Goal: Use online tool/utility: Utilize a website feature to perform a specific function

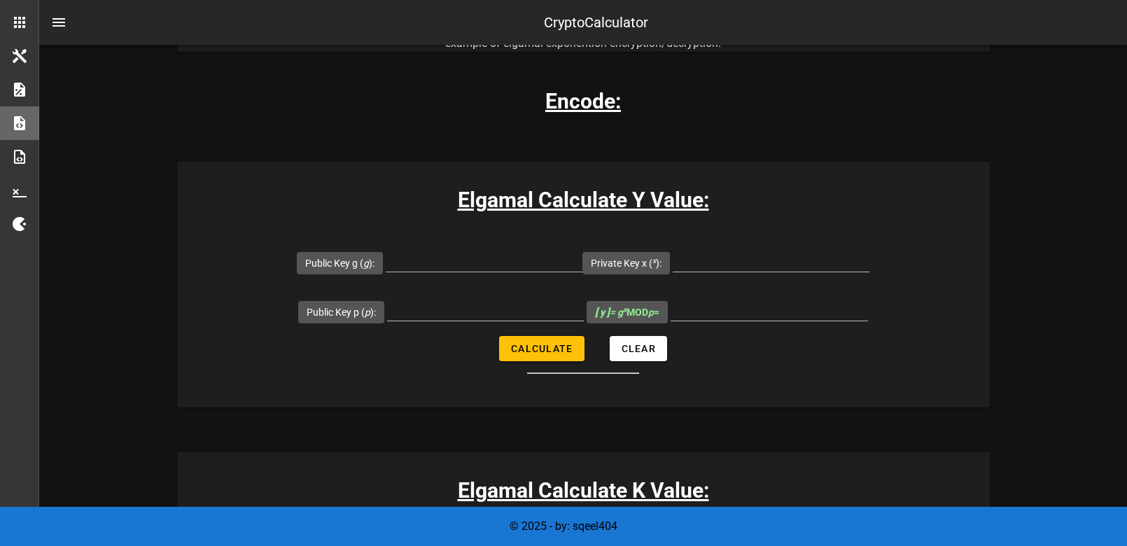
scroll to position [215, 0]
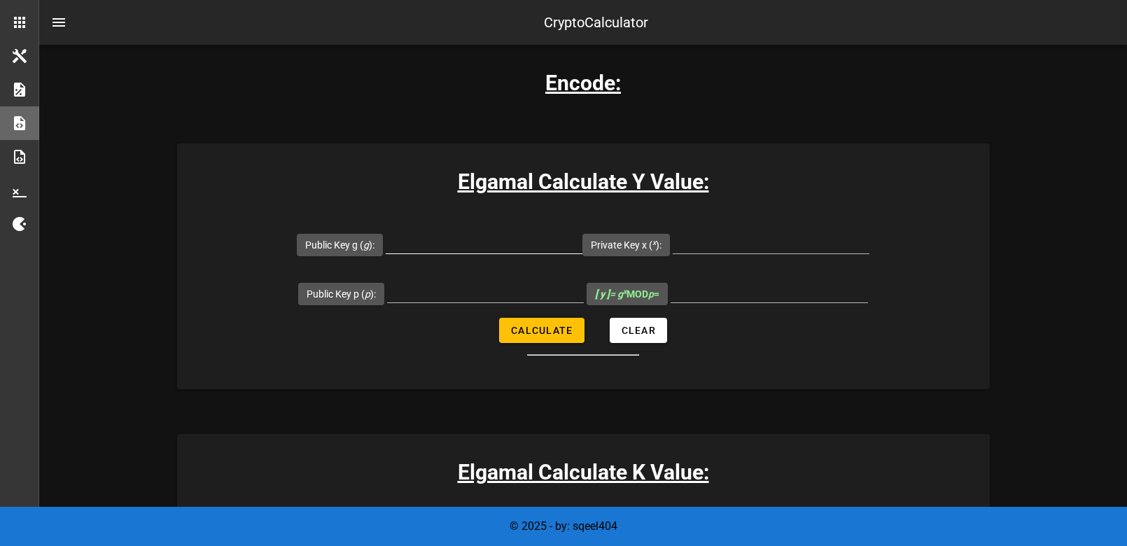
click at [452, 234] on input "Public Key g ( g ):" at bounding box center [484, 242] width 197 height 22
type input "8902967"
type input "7841"
click at [511, 235] on input "8902967" at bounding box center [484, 242] width 197 height 22
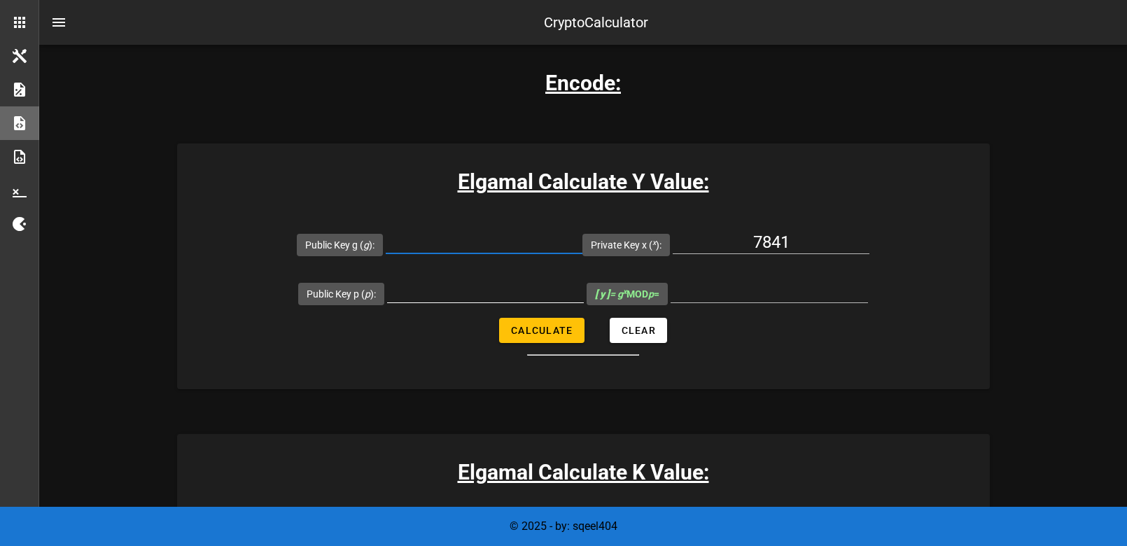
click at [496, 281] on input "Public Key p ( p ):" at bounding box center [485, 291] width 197 height 22
paste input "8902967"
type input "8902967"
click at [520, 237] on input "Public Key g ( g ):" at bounding box center [484, 242] width 197 height 22
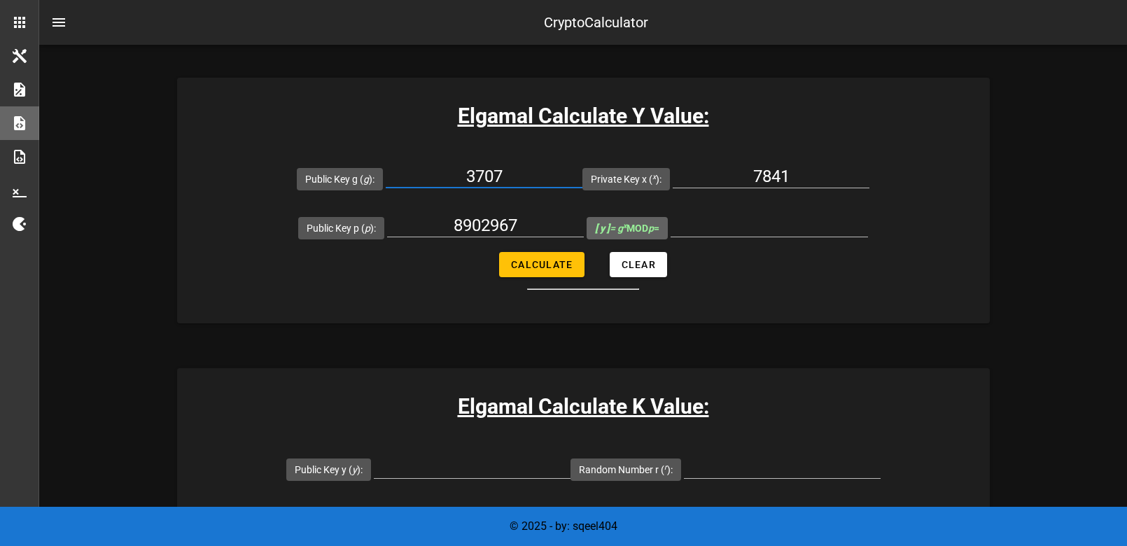
scroll to position [271, 0]
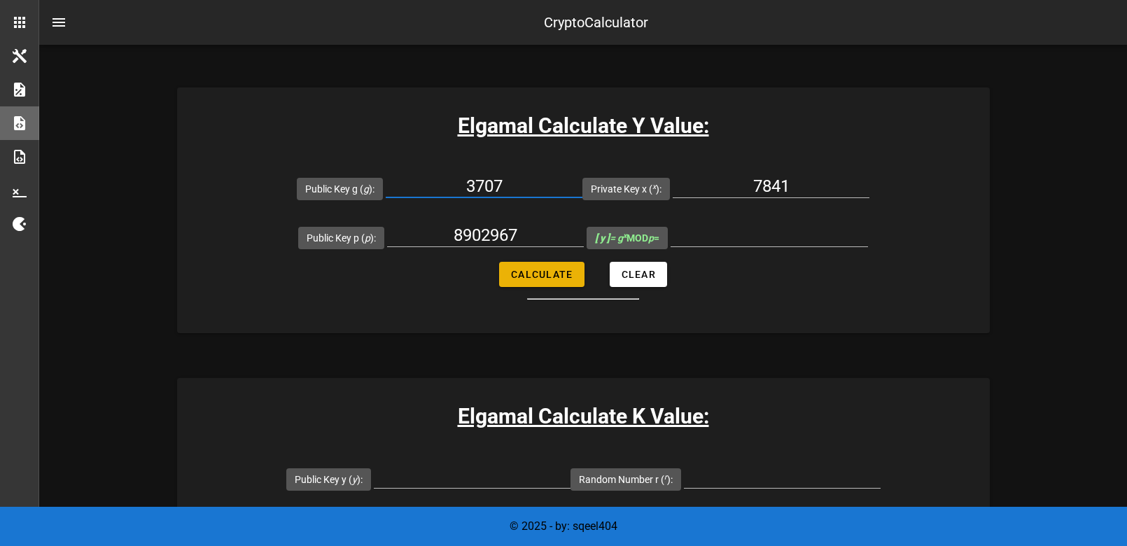
type input "3707"
click at [561, 277] on span "Calculate" at bounding box center [541, 274] width 62 height 11
type input "795883"
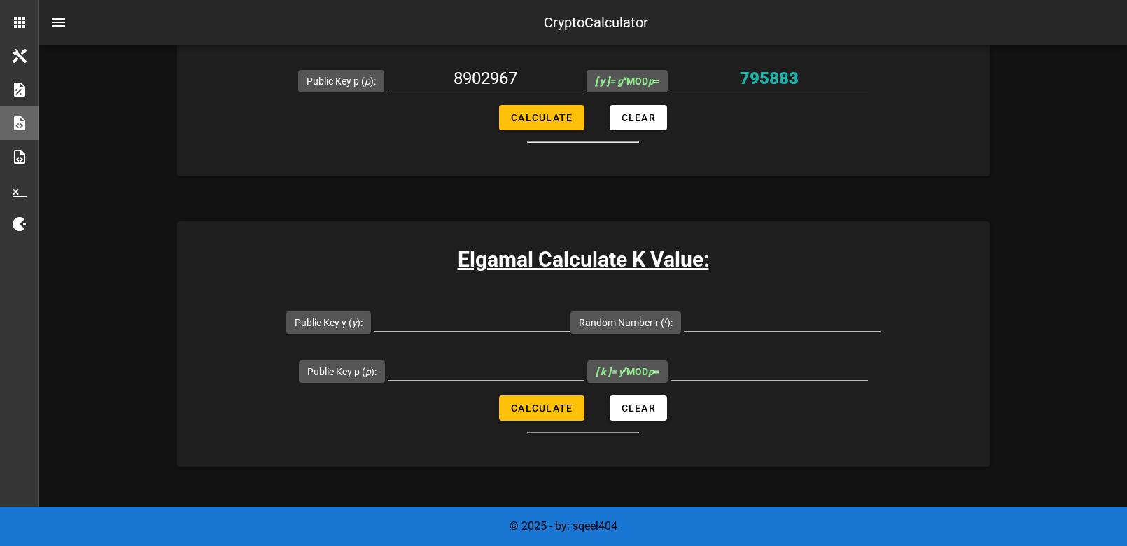
scroll to position [466, 0]
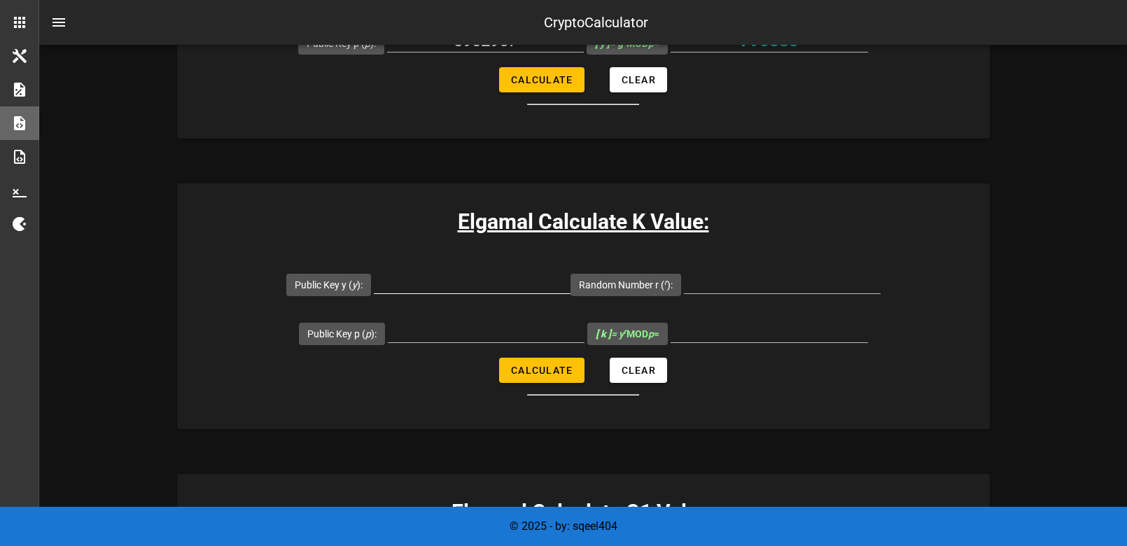
click at [510, 300] on div at bounding box center [472, 304] width 197 height 10
click at [511, 277] on input "Public Key y ( y ):" at bounding box center [472, 282] width 197 height 22
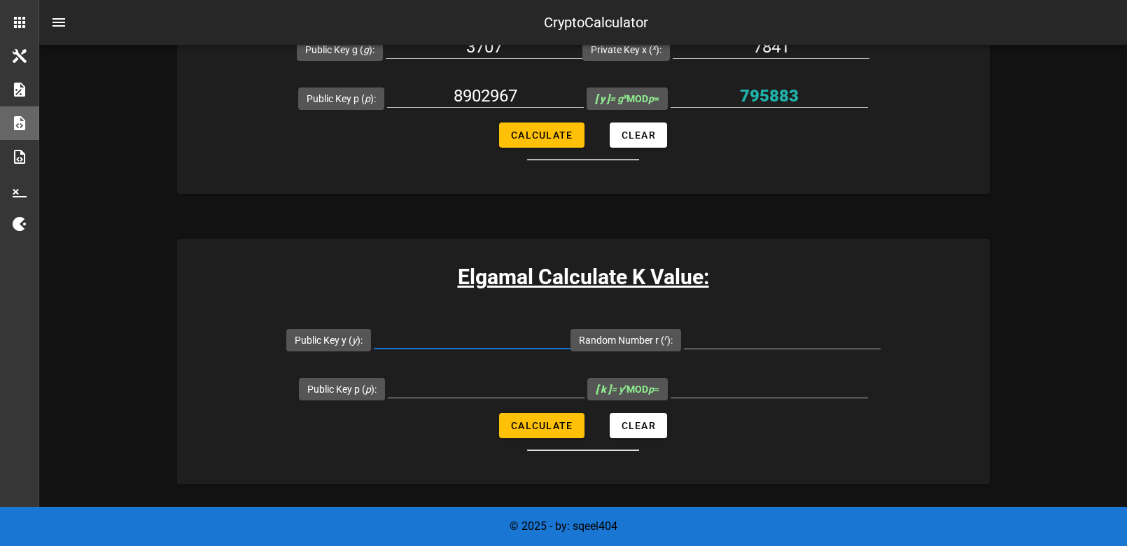
scroll to position [405, 0]
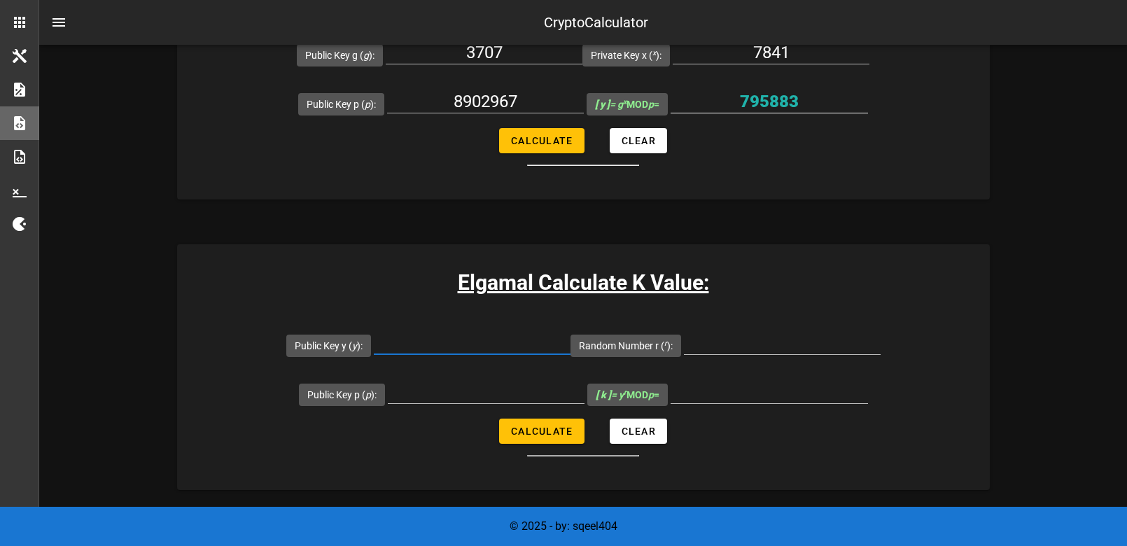
click at [786, 104] on input "795883" at bounding box center [769, 101] width 197 height 22
click at [480, 333] on input "Public Key y ( y ):" at bounding box center [472, 343] width 197 height 22
paste input "795883"
type input "795883"
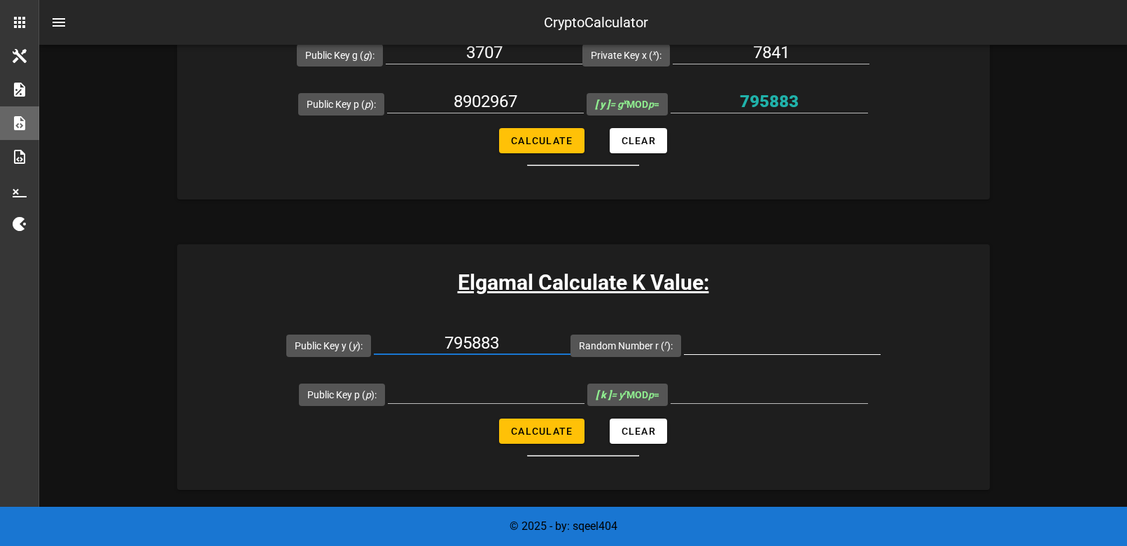
click at [740, 348] on input "Random Number r ( r ):" at bounding box center [782, 343] width 197 height 22
type input "169889"
click at [477, 389] on input "Public Key p ( p ):" at bounding box center [486, 392] width 197 height 22
click at [497, 99] on input "8902967" at bounding box center [485, 101] width 197 height 22
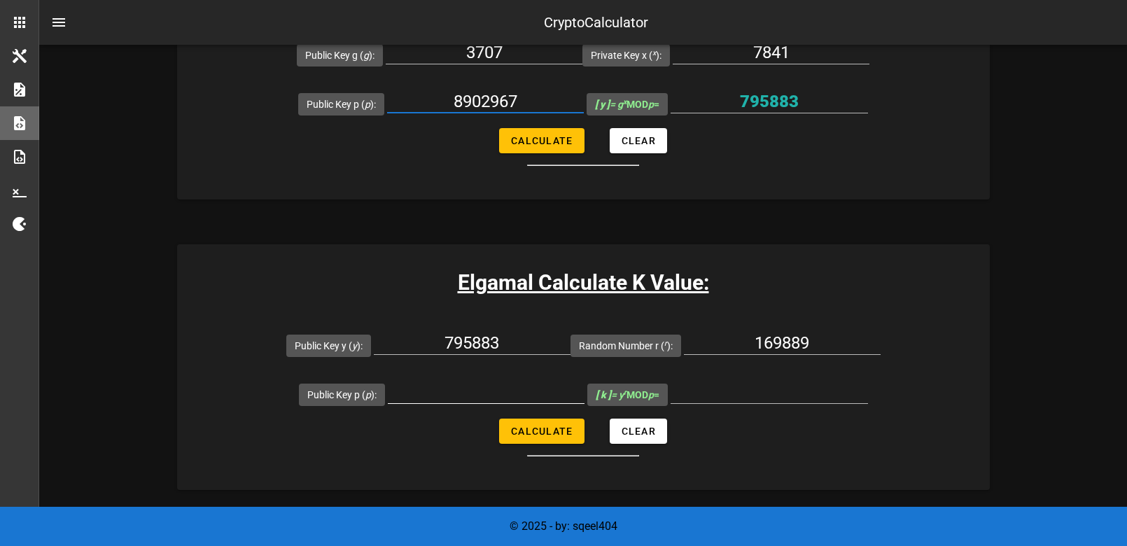
click at [473, 390] on input "Public Key p ( p ):" at bounding box center [486, 392] width 197 height 22
paste input "8902967"
type input "8902967"
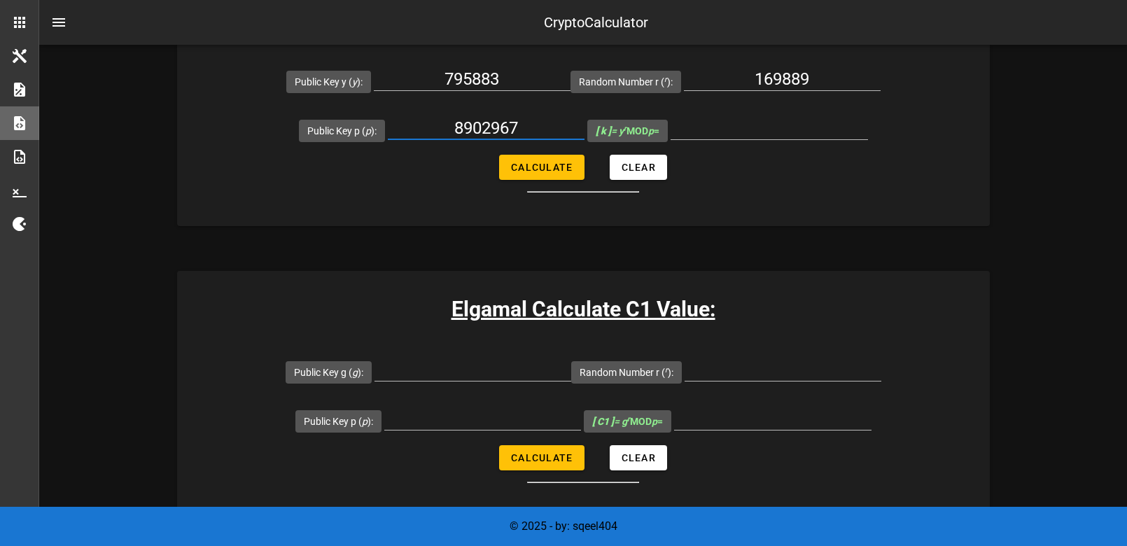
scroll to position [648, 0]
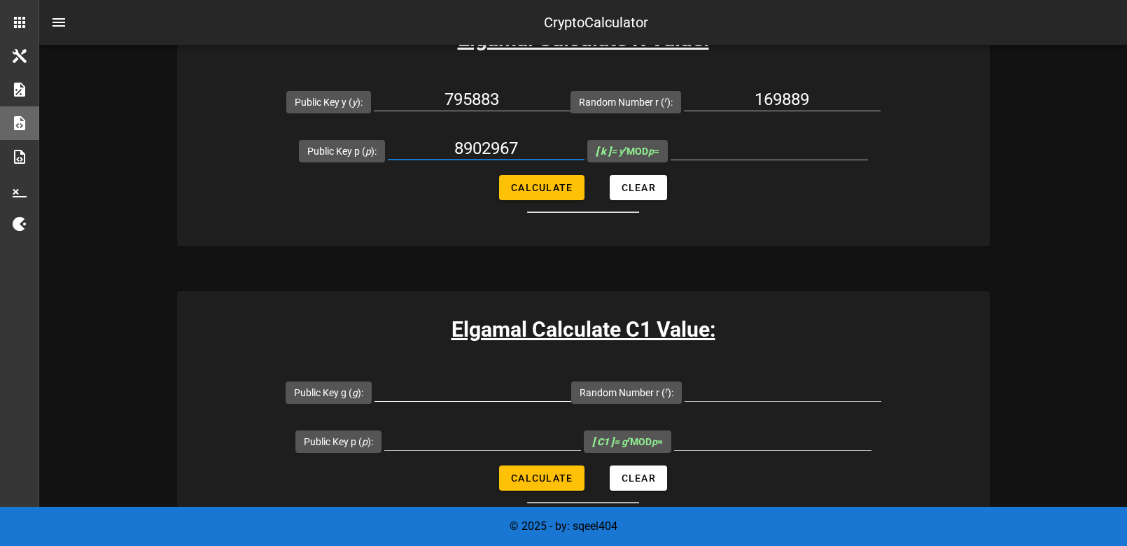
click at [506, 404] on div at bounding box center [473, 398] width 197 height 38
click at [448, 382] on input "Public Key g ( g ):" at bounding box center [473, 390] width 197 height 22
type input "4"
type input "3707"
click at [765, 365] on div "Elgamal Calculate C1 Value: Public Key g ( g ): 3707 Random Number r ( r ): Pub…" at bounding box center [583, 414] width 813 height 246
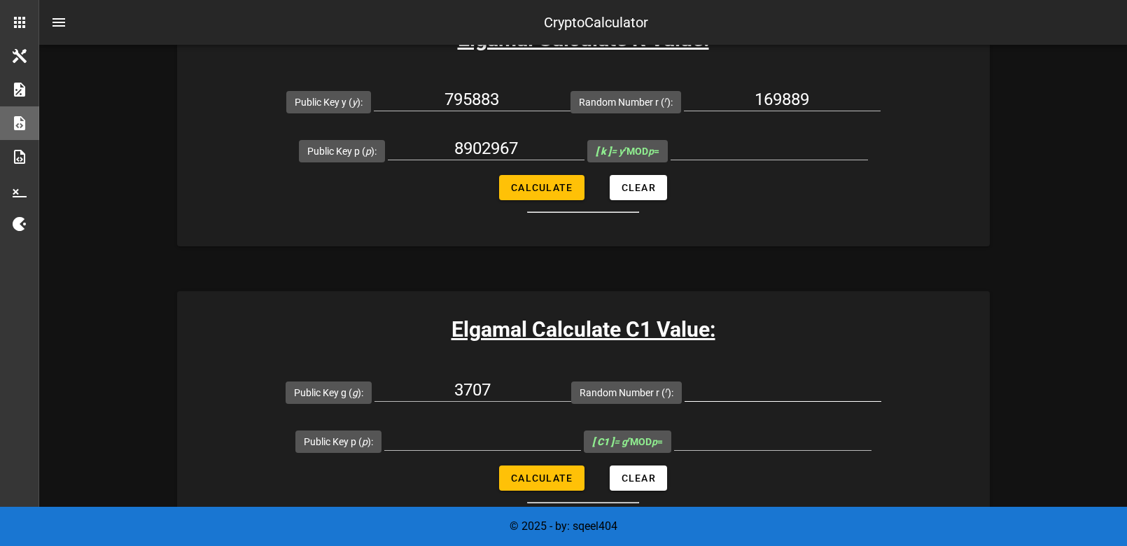
click at [760, 381] on input "Random Number r ( r ):" at bounding box center [783, 390] width 197 height 22
click at [748, 391] on input "Random Number r ( r ):" at bounding box center [783, 390] width 197 height 22
type input "16889"
click at [524, 443] on input "Public Key p ( p ):" at bounding box center [482, 439] width 197 height 22
type input "8902967"
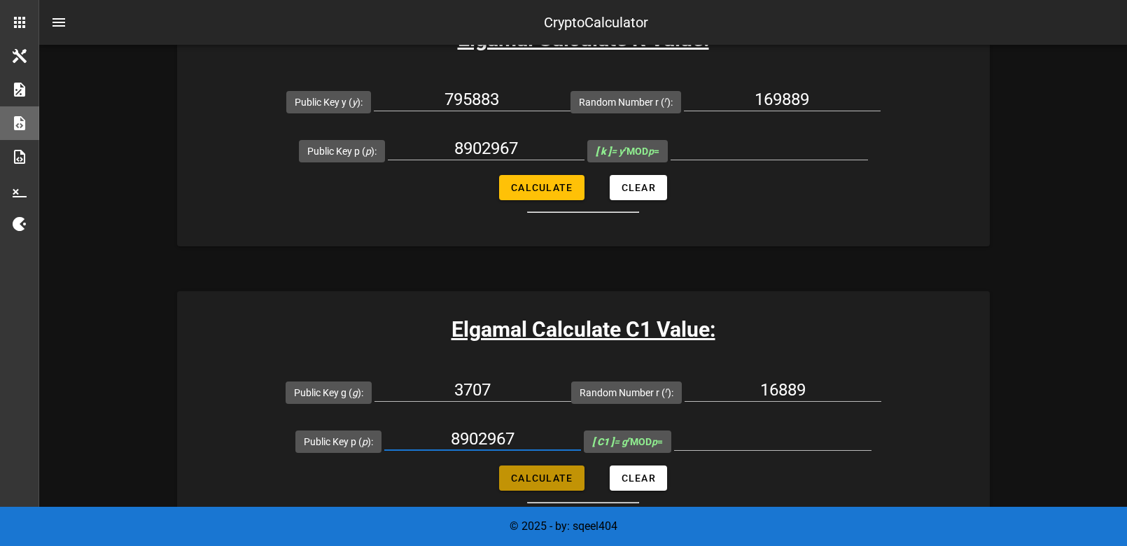
click at [546, 468] on button "Calculate" at bounding box center [541, 478] width 85 height 25
type input "3079929"
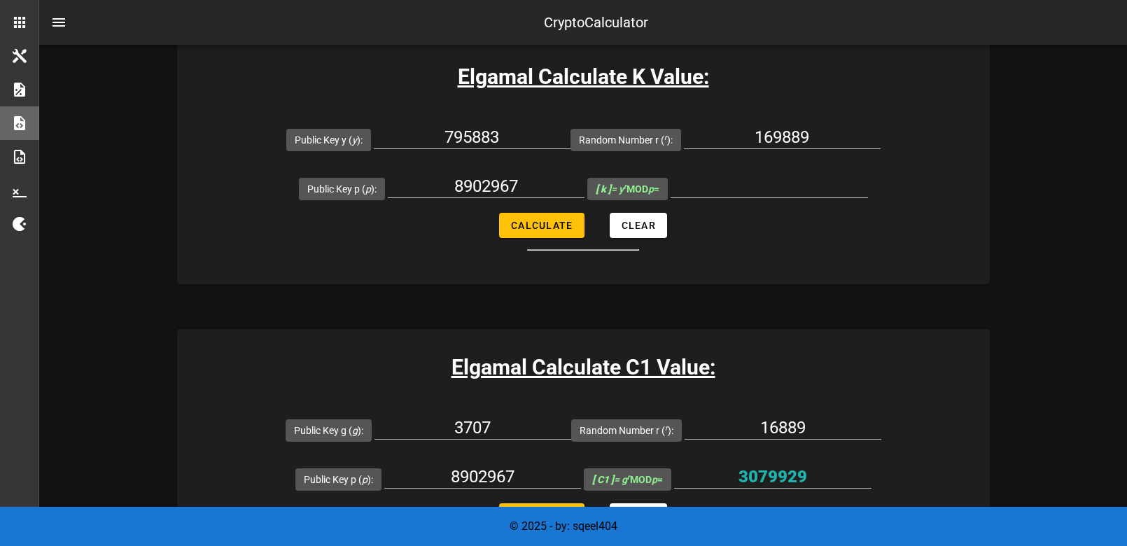
scroll to position [693, 0]
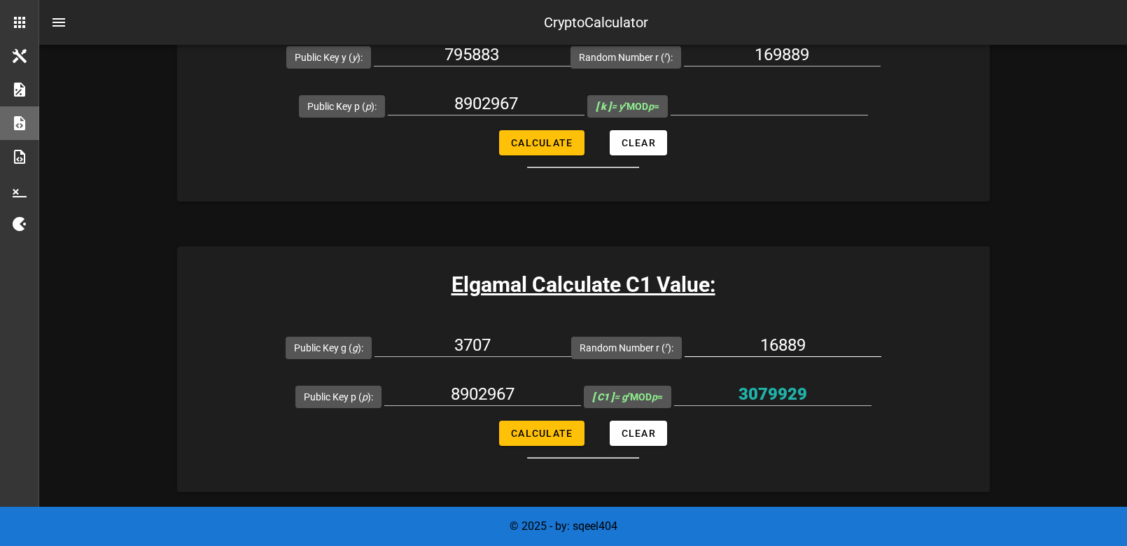
click at [789, 347] on input "16889" at bounding box center [783, 345] width 197 height 22
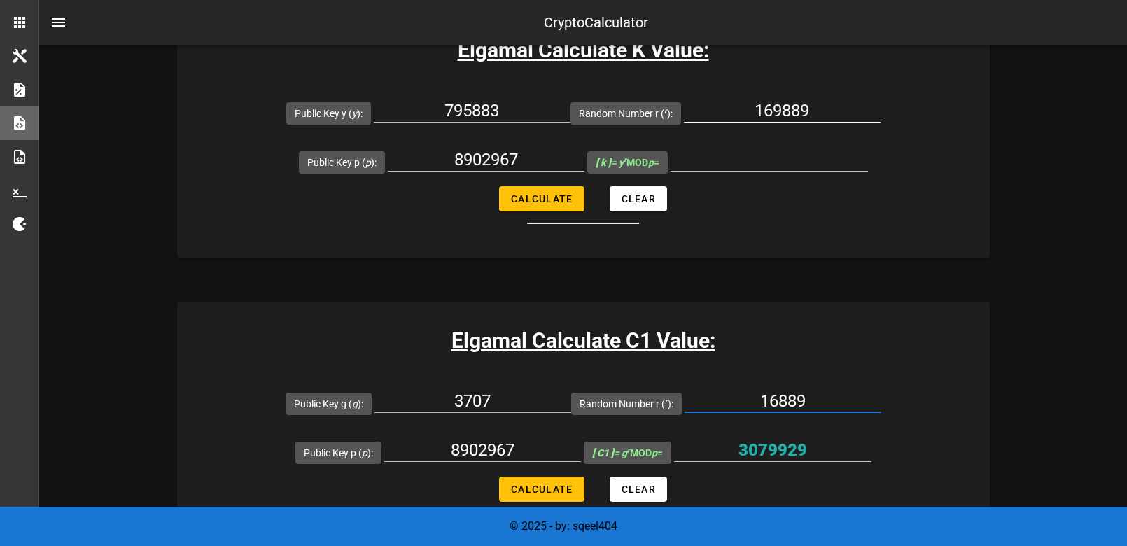
click at [776, 111] on input "169889" at bounding box center [782, 110] width 197 height 22
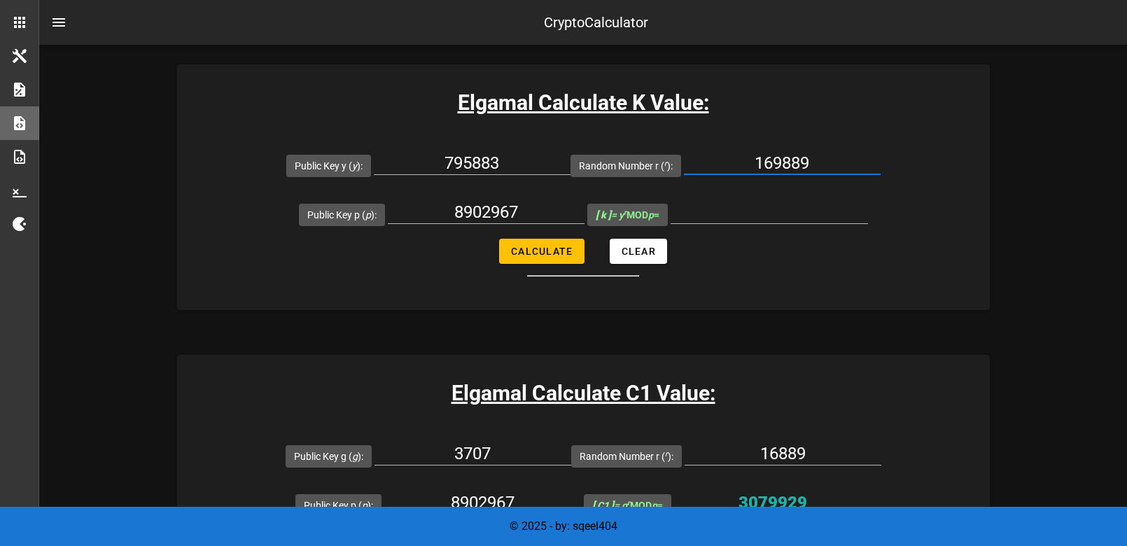
scroll to position [578, 0]
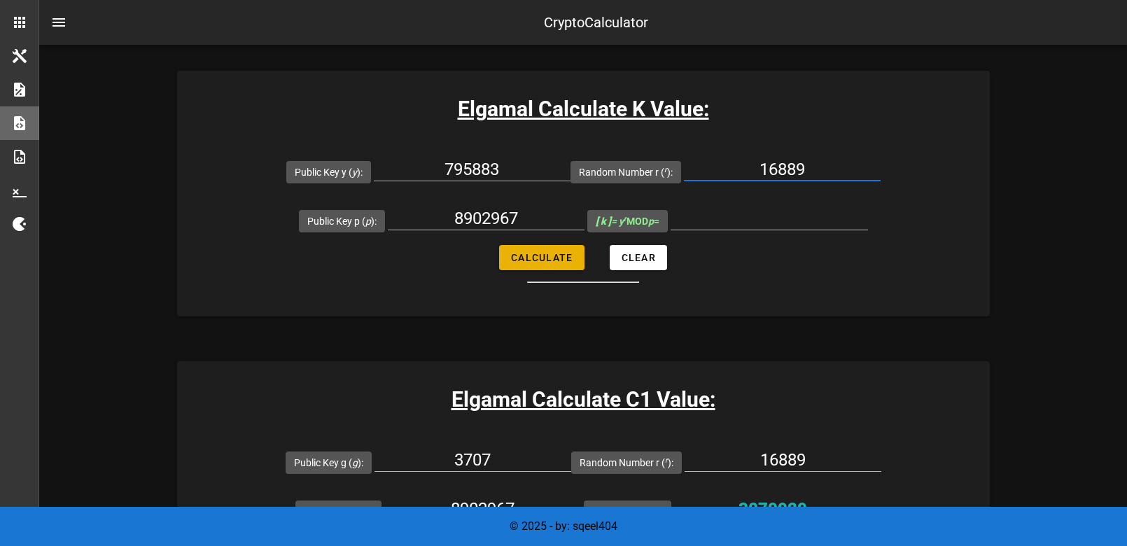
type input "16889"
click at [566, 257] on span "Calculate" at bounding box center [541, 257] width 62 height 11
type input "2508500"
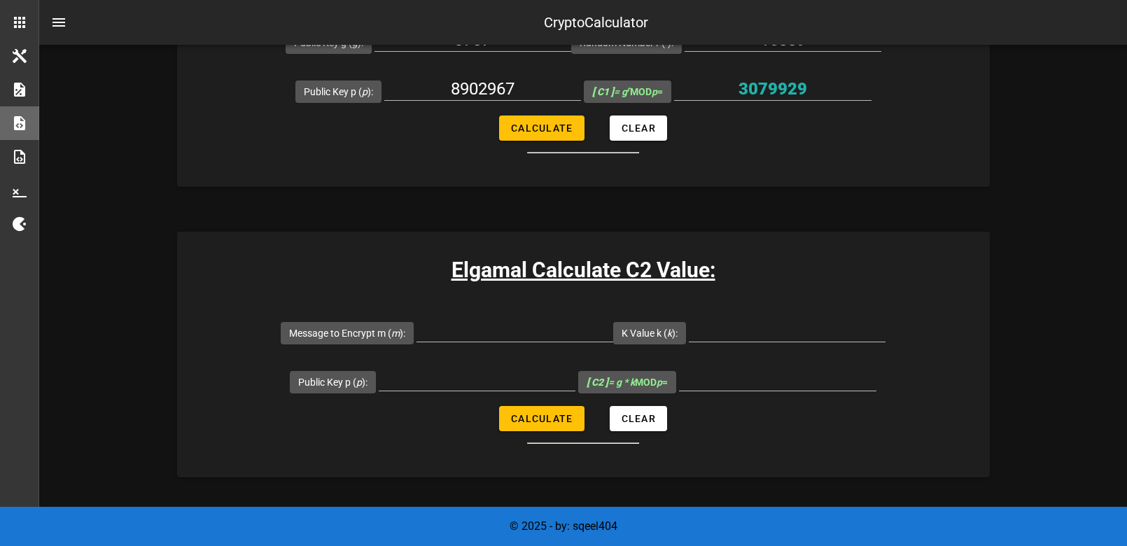
scroll to position [1000, 0]
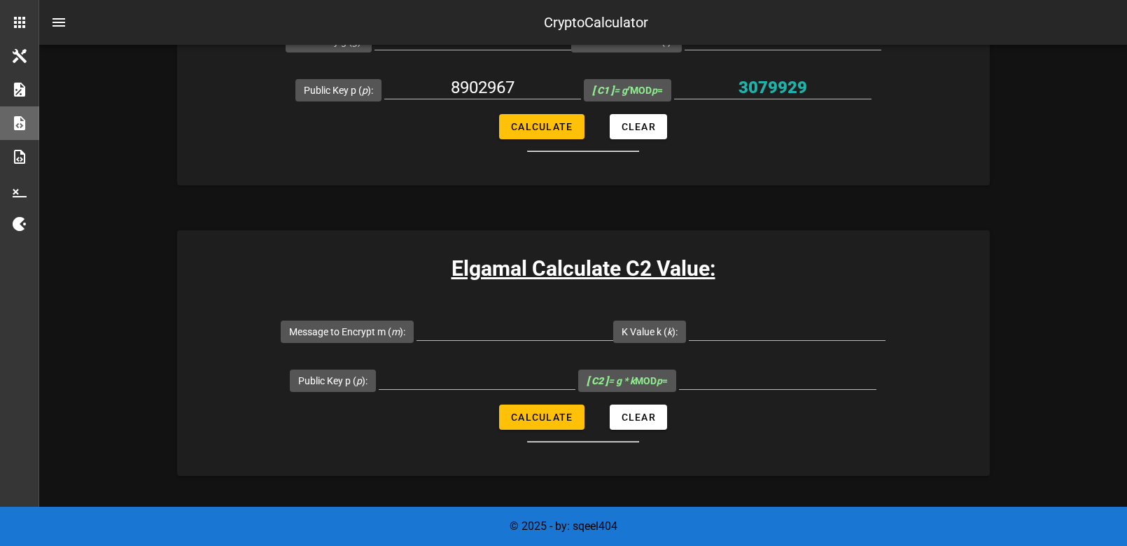
click at [597, 328] on input "Message to Encrypt m ( m ):" at bounding box center [515, 329] width 197 height 22
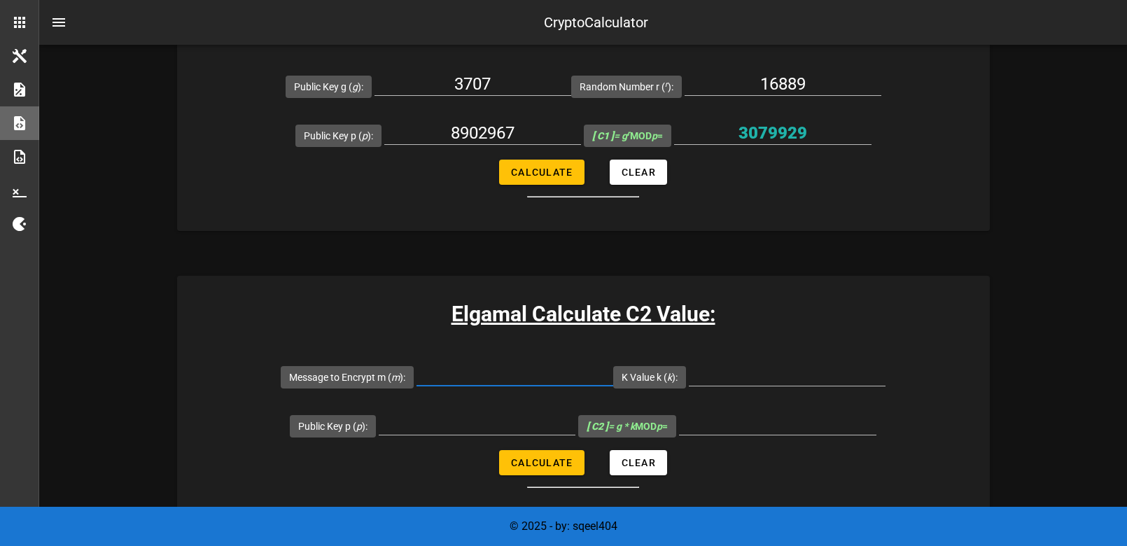
scroll to position [956, 0]
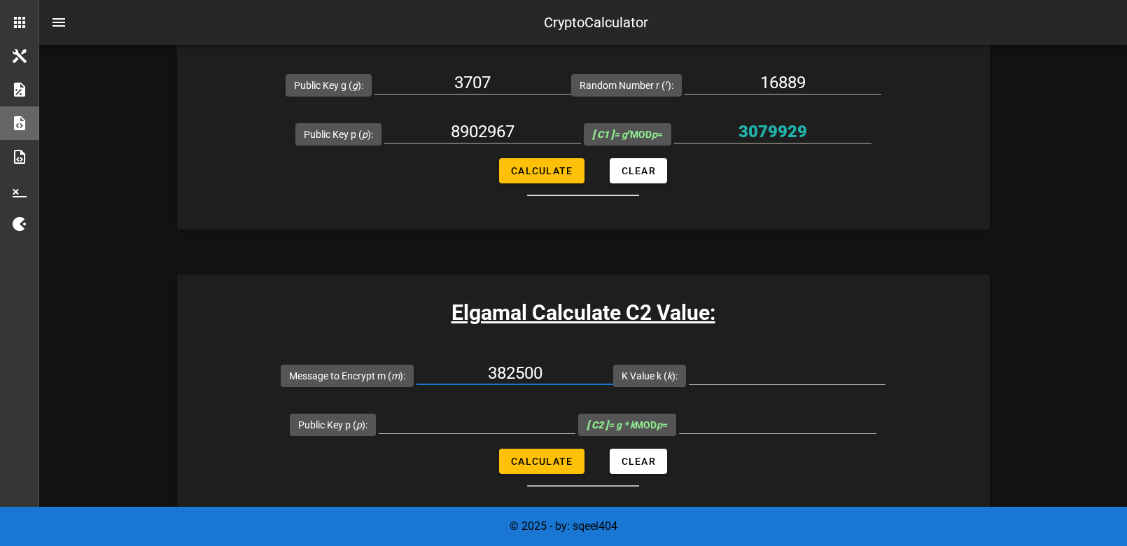
type input "382500"
type input "2508500"
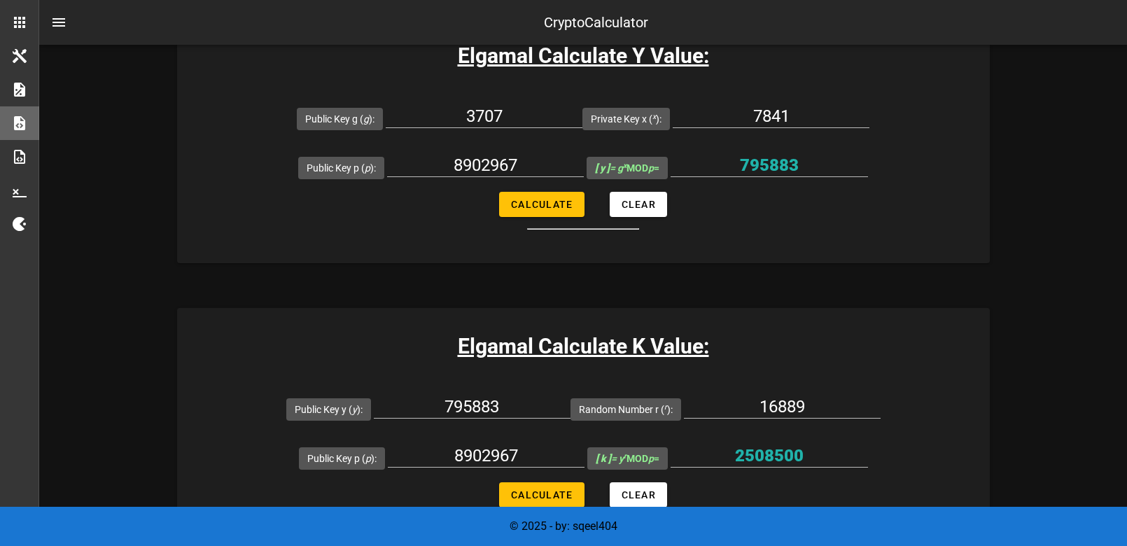
scroll to position [339, 0]
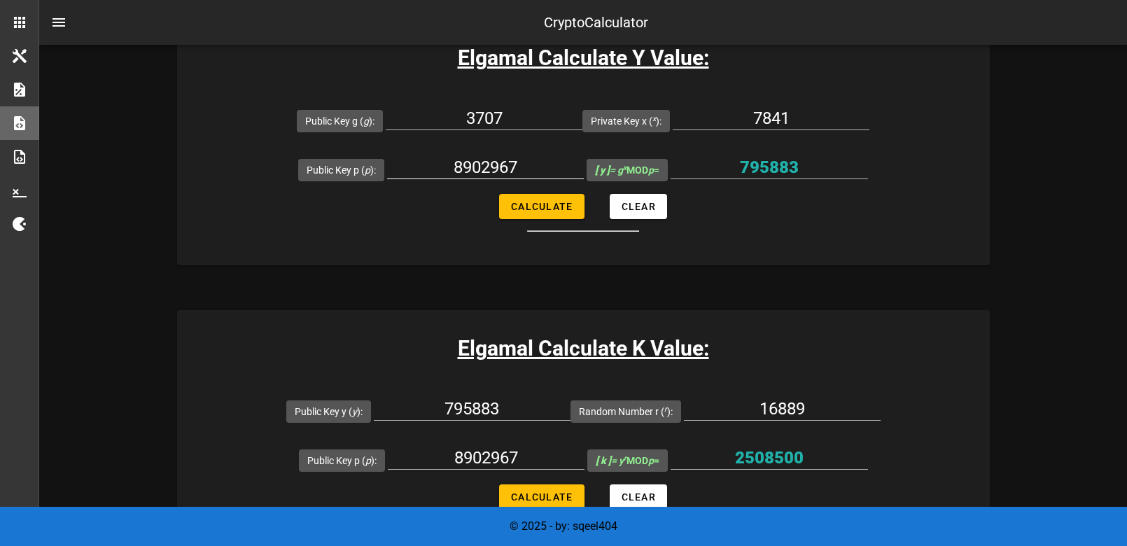
click at [487, 161] on input "8902967" at bounding box center [485, 167] width 197 height 22
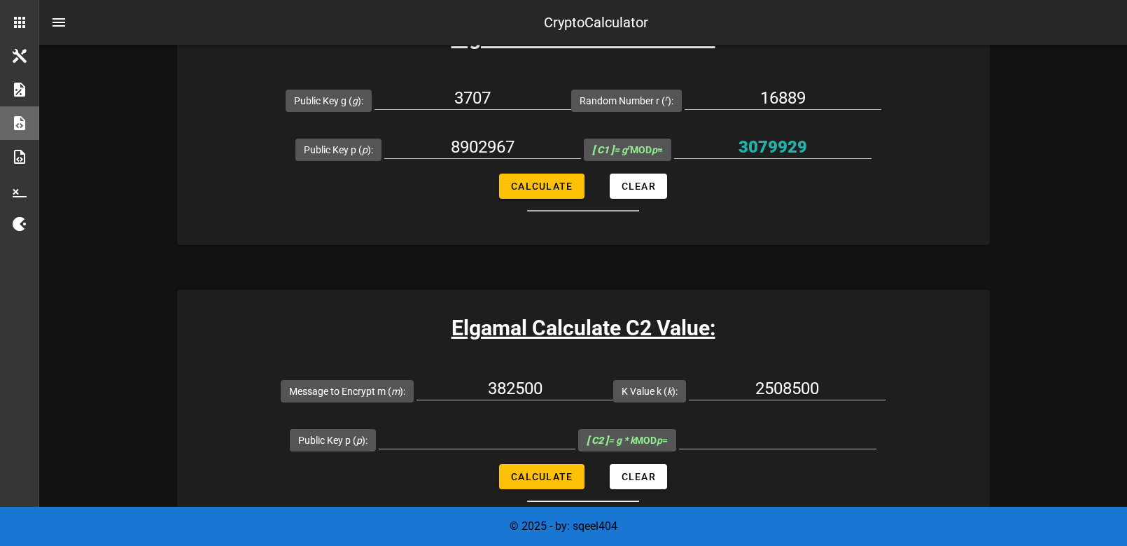
scroll to position [1010, 0]
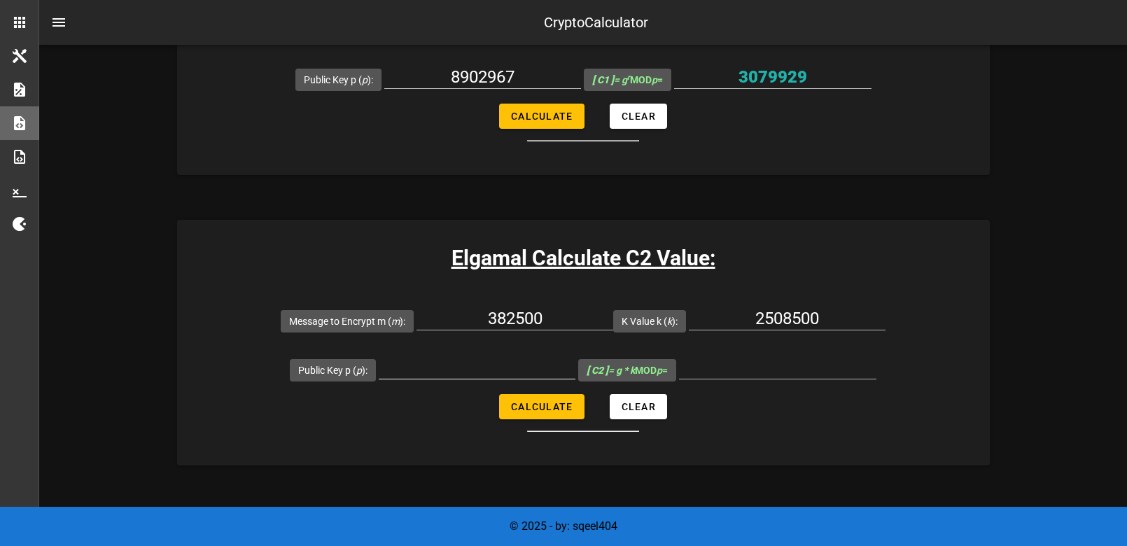
click at [436, 389] on div at bounding box center [477, 389] width 197 height 10
click at [437, 373] on input "Public Key p ( p ):" at bounding box center [477, 367] width 197 height 22
paste input "8902967"
type input "8902967"
click at [571, 411] on span "Calculate" at bounding box center [541, 406] width 62 height 11
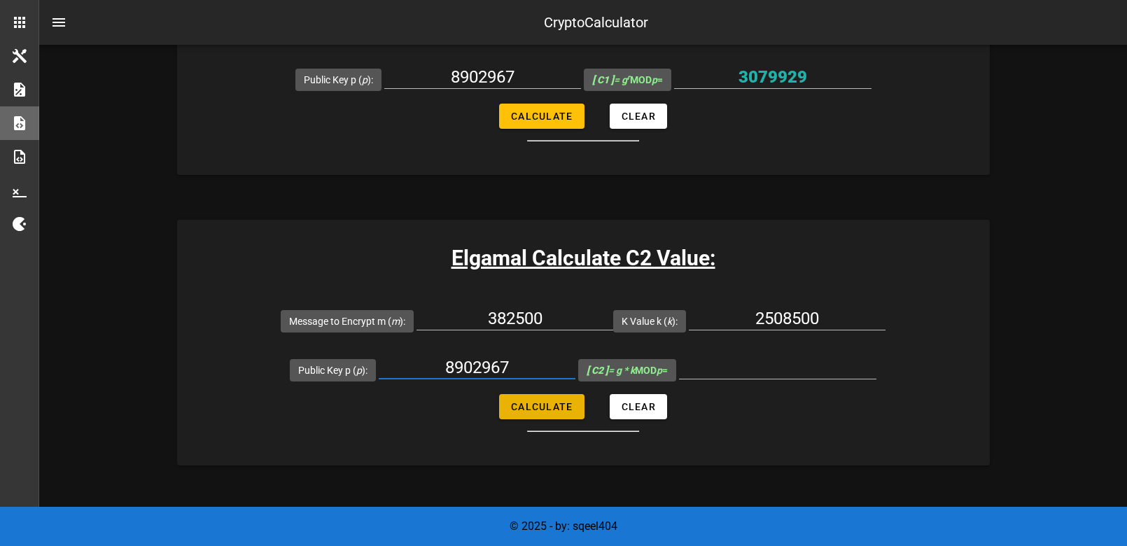
type input "1787509"
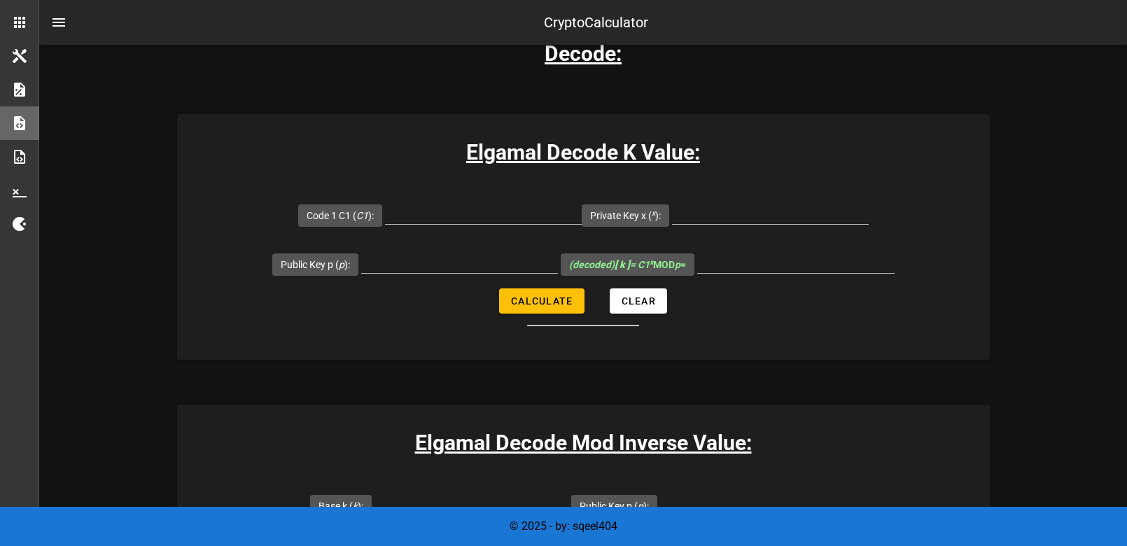
scroll to position [1898, 0]
click at [444, 214] on input "Code 1 C1 ( C1 ):" at bounding box center [483, 213] width 197 height 22
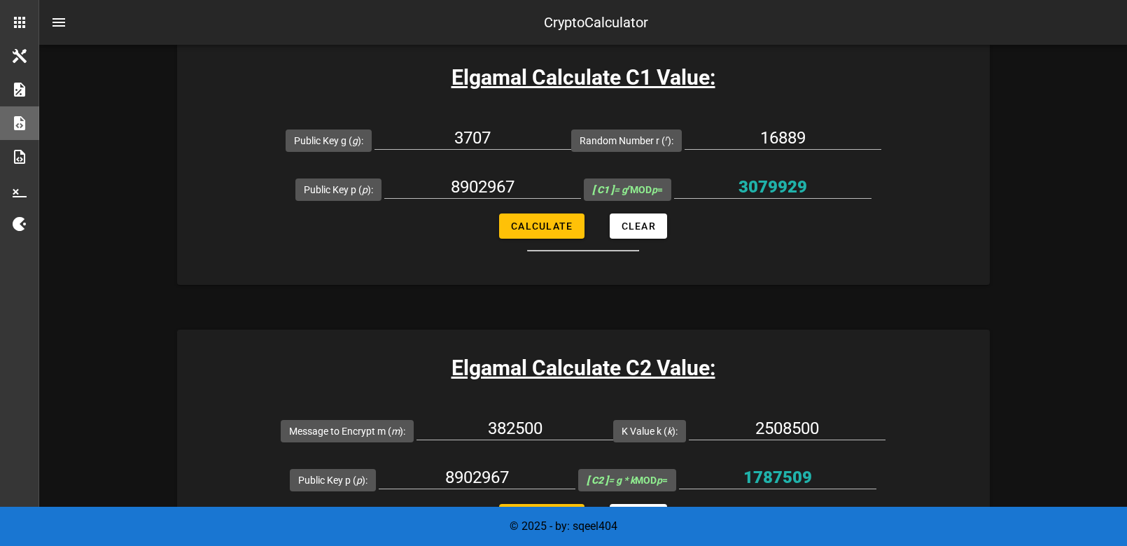
scroll to position [824, 0]
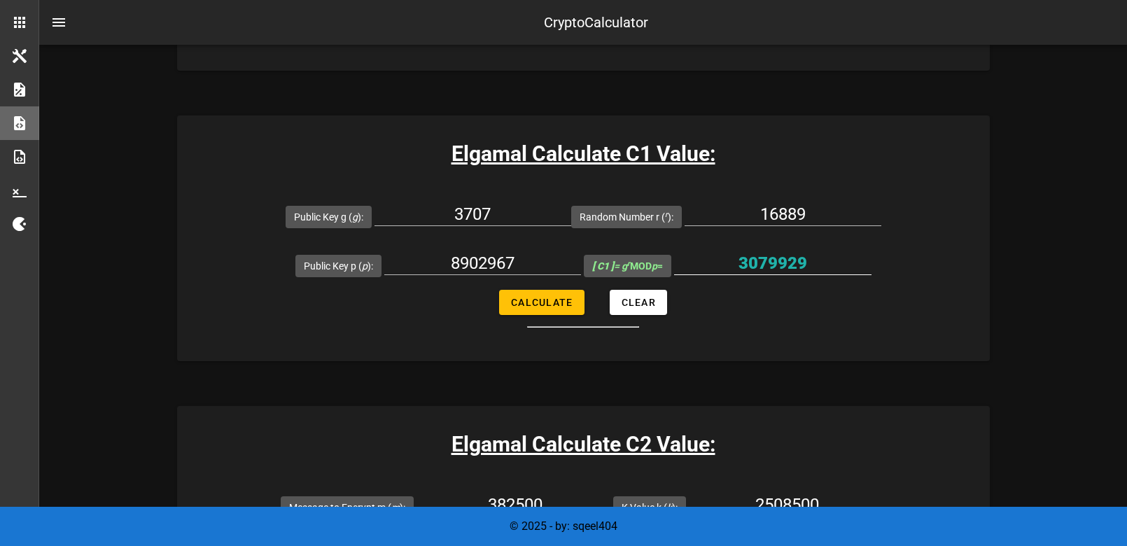
click at [786, 263] on input "3079929" at bounding box center [772, 263] width 197 height 22
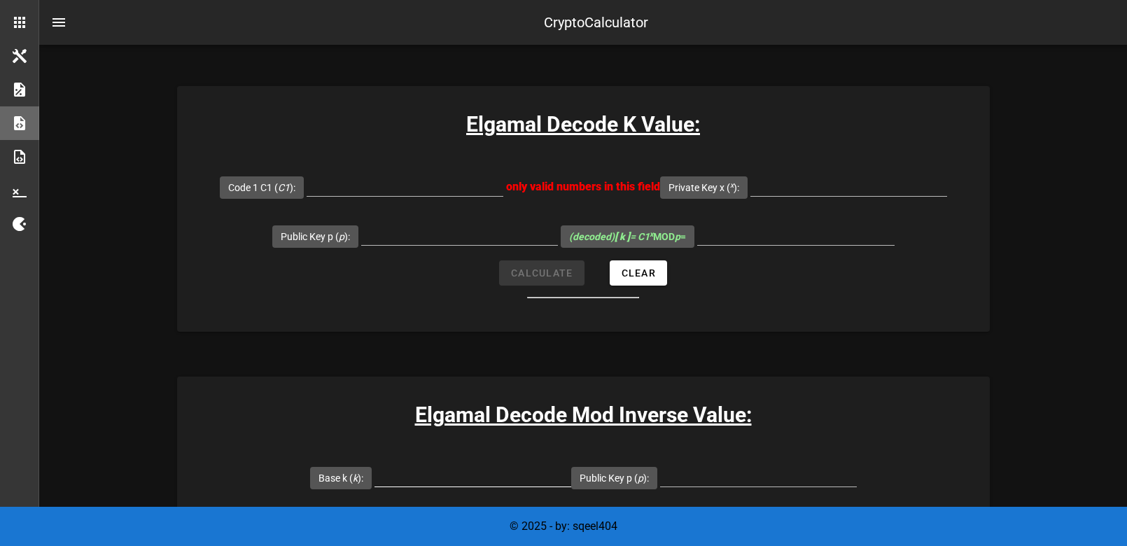
scroll to position [1928, 0]
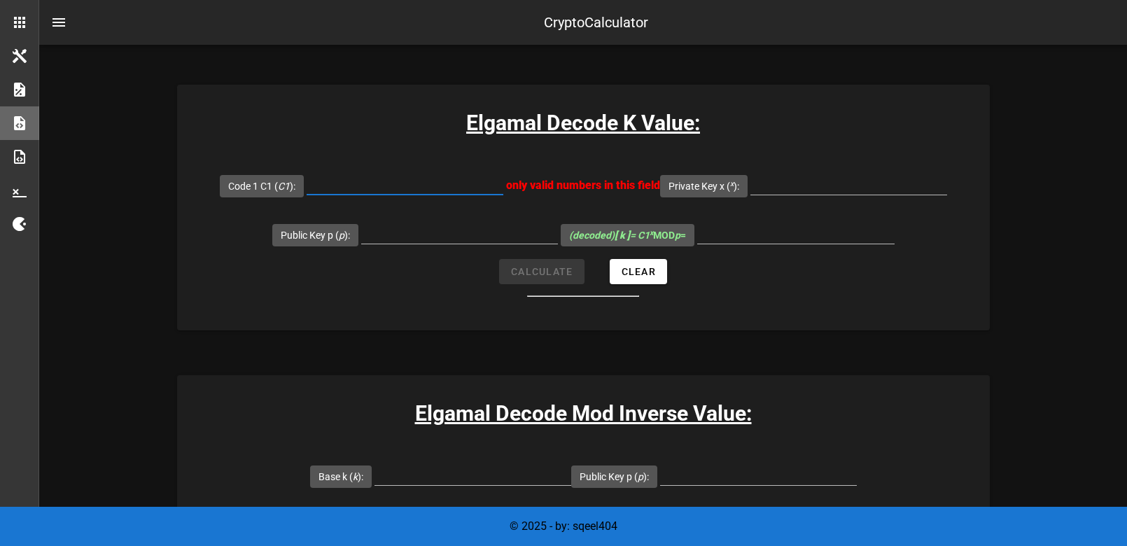
click at [397, 188] on input "Code 1 C1 ( C1 ):" at bounding box center [405, 183] width 197 height 22
paste input "3079929"
type input "3079929"
click at [822, 183] on input "Private Key x ( x ):" at bounding box center [849, 183] width 197 height 22
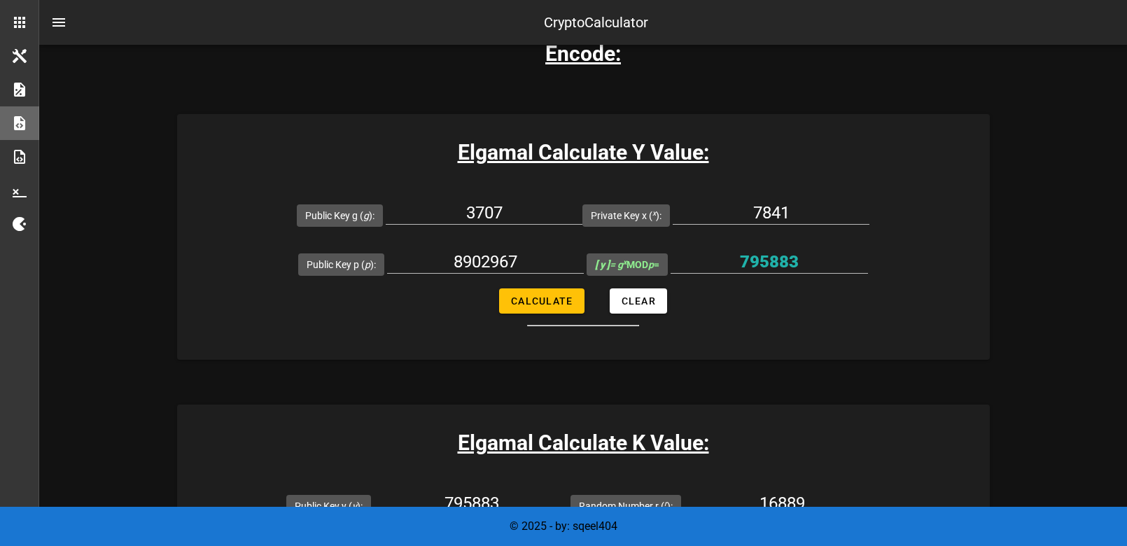
scroll to position [243, 0]
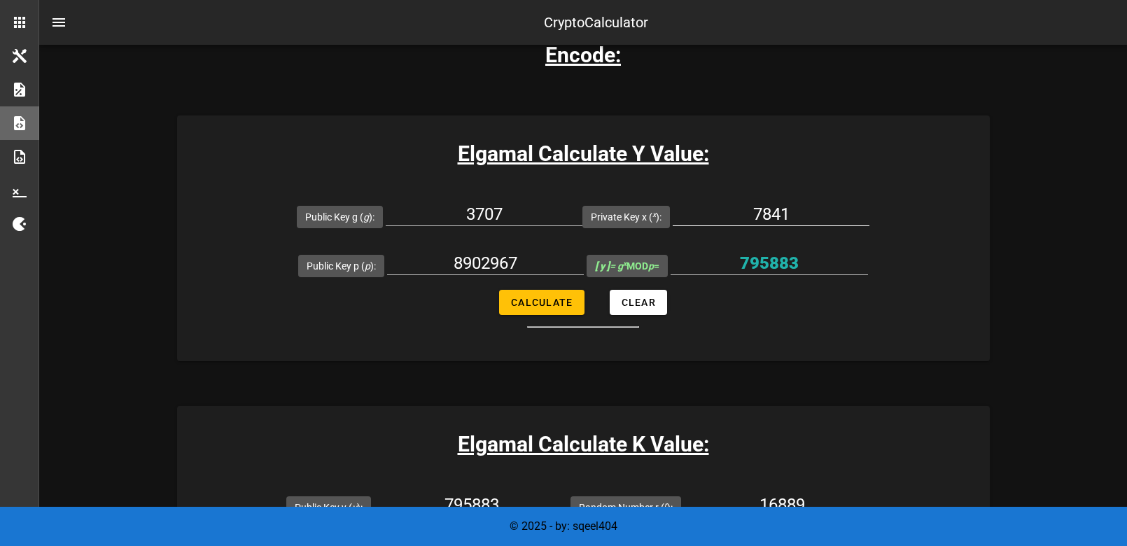
click at [766, 224] on div "7841" at bounding box center [771, 214] width 197 height 22
click at [769, 207] on input "7841" at bounding box center [771, 214] width 197 height 22
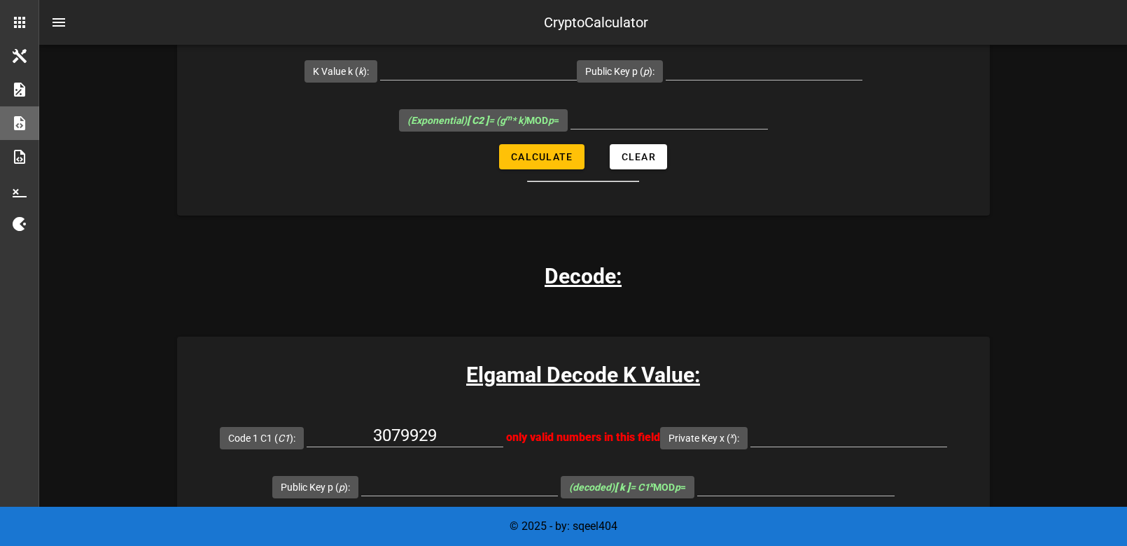
scroll to position [1771, 0]
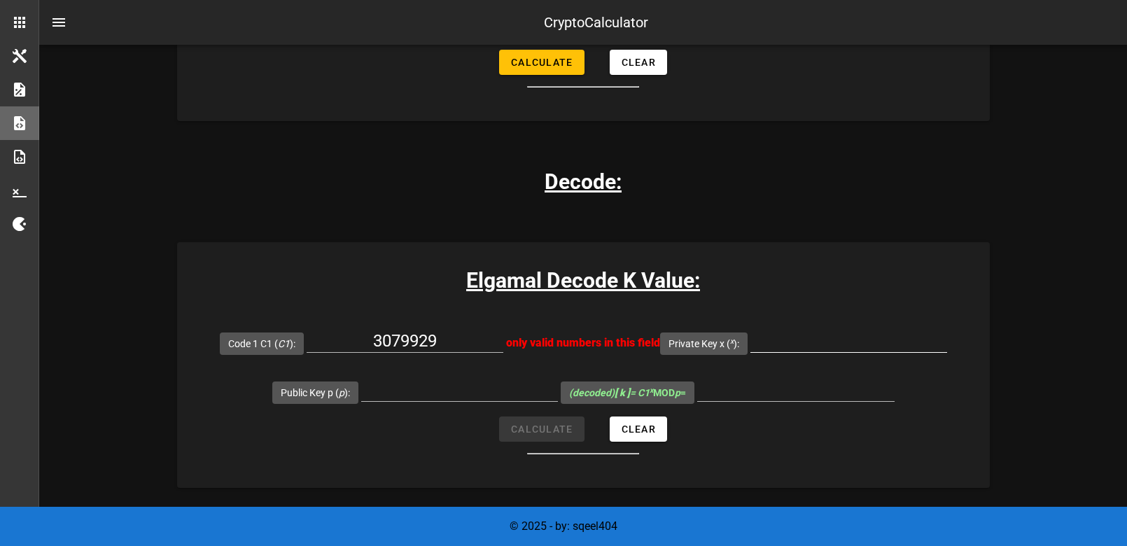
click at [795, 363] on div at bounding box center [849, 363] width 197 height 10
click at [800, 343] on input "Private Key x ( x ):" at bounding box center [849, 341] width 197 height 22
paste input "7841"
type input "7841"
click at [442, 402] on div at bounding box center [459, 398] width 197 height 38
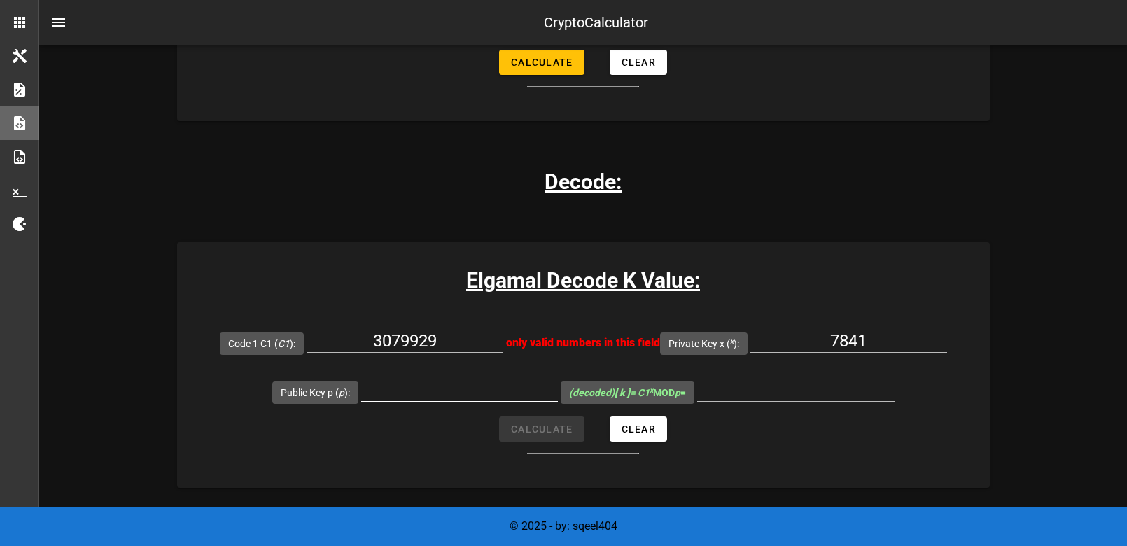
click at [452, 396] on input "Public Key p ( p ):" at bounding box center [459, 390] width 197 height 22
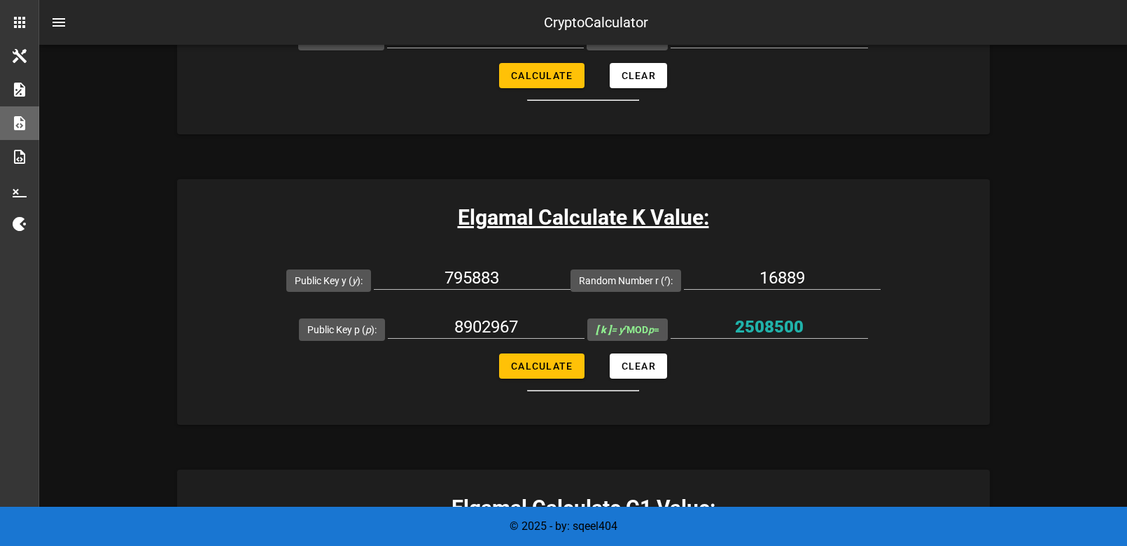
scroll to position [459, 0]
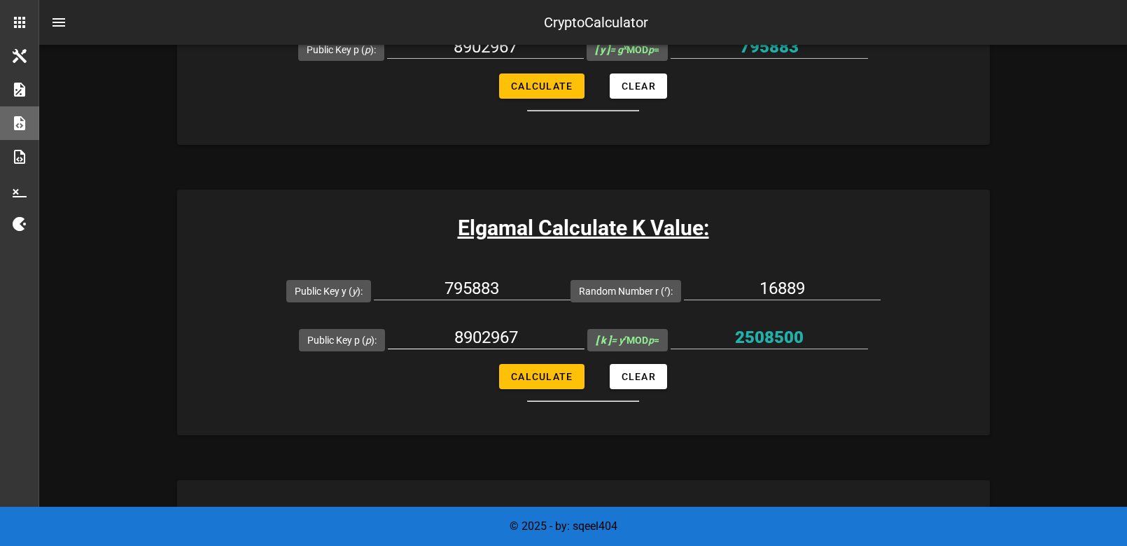
drag, startPoint x: 508, startPoint y: 350, endPoint x: 510, endPoint y: 336, distance: 14.3
click at [508, 350] on div "8902967" at bounding box center [486, 345] width 197 height 38
click at [510, 336] on input "8902967" at bounding box center [486, 337] width 197 height 22
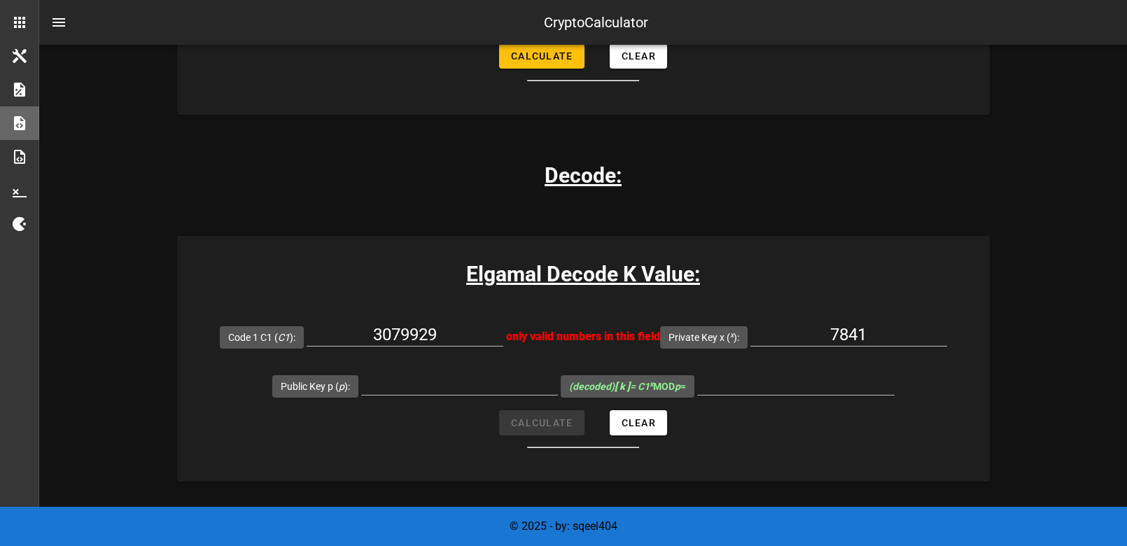
scroll to position [1801, 0]
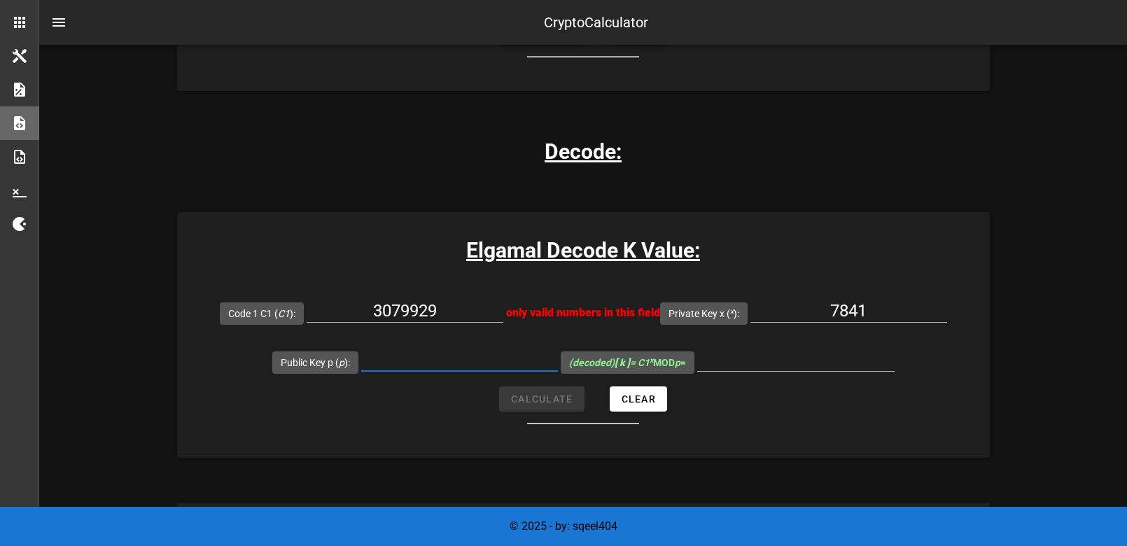
click at [487, 358] on input "Public Key p ( p ):" at bounding box center [459, 360] width 197 height 22
paste input "8902967"
type input "8902967"
click at [787, 319] on input "7841" at bounding box center [849, 311] width 197 height 22
click at [485, 326] on div "3079929" at bounding box center [405, 319] width 197 height 38
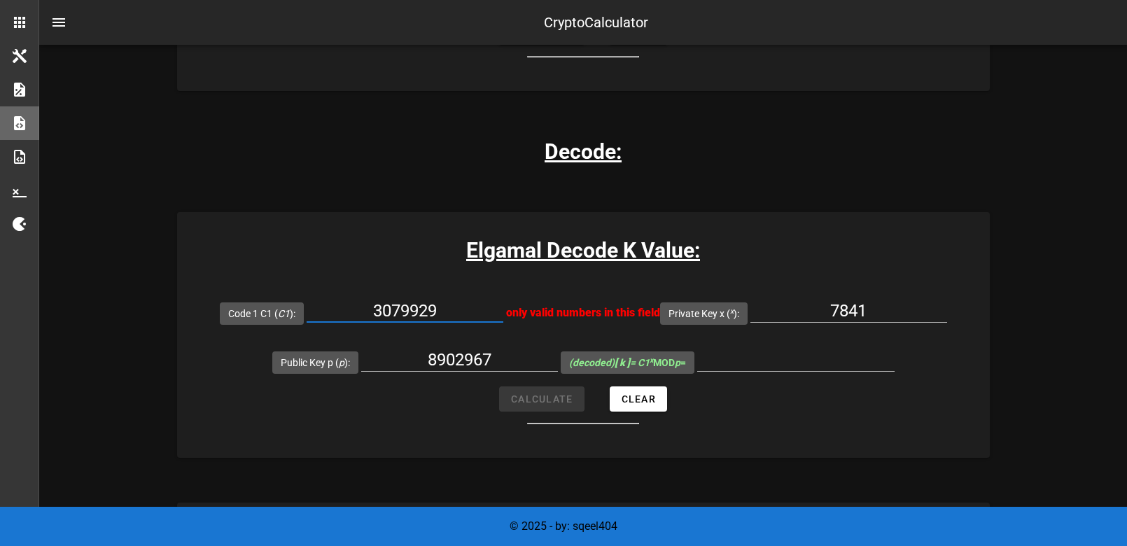
click at [478, 312] on input "3079929" at bounding box center [405, 311] width 197 height 22
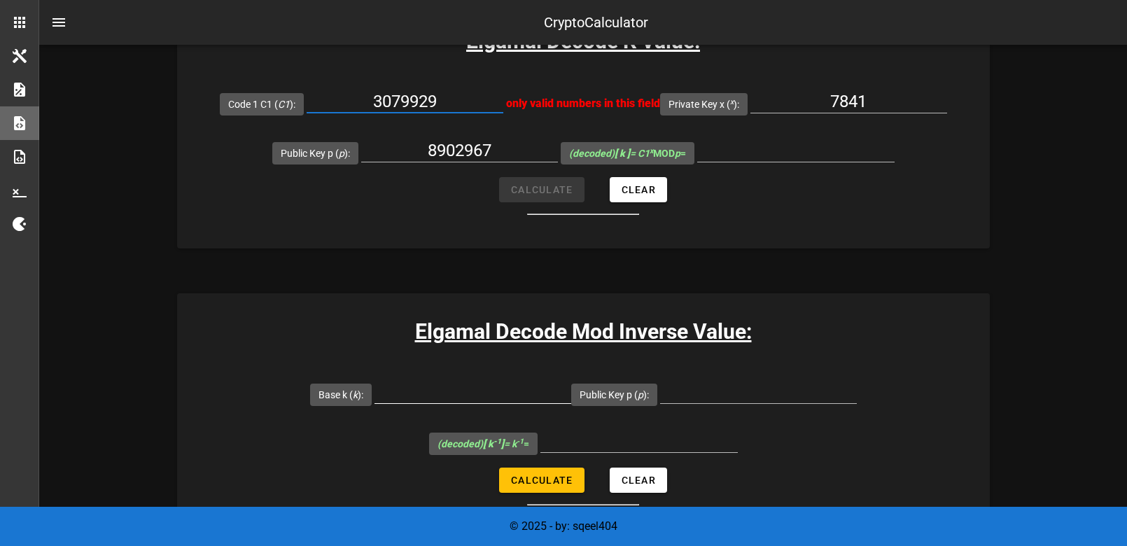
scroll to position [1729, 0]
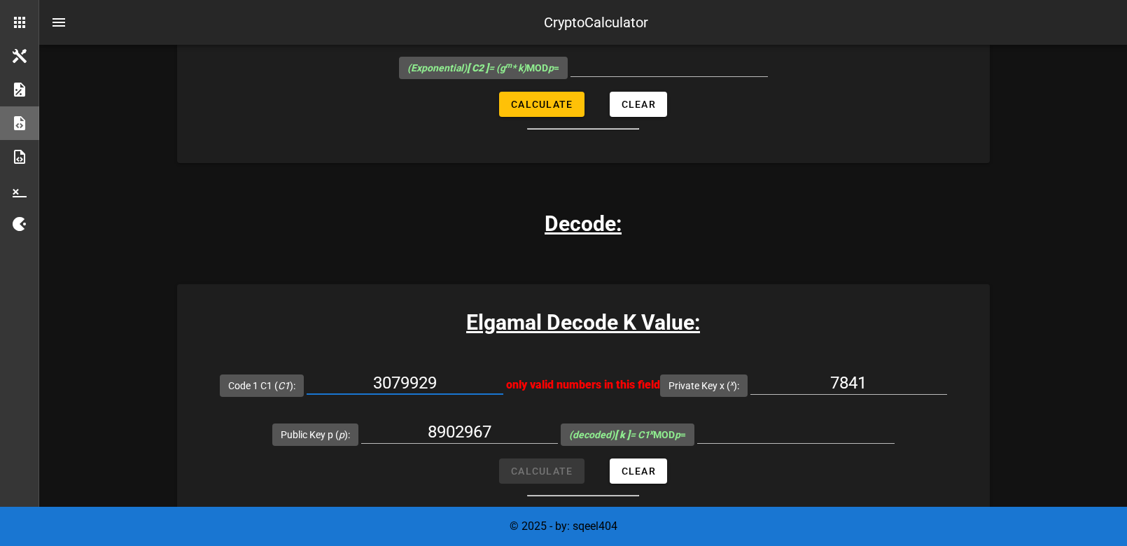
click at [646, 485] on form "Code 1 C1 ( C1 ): 3079929 only valid numbers in this field Private Key x ( x ):…" at bounding box center [583, 429] width 813 height 136
click at [639, 463] on button "Clear" at bounding box center [638, 471] width 57 height 25
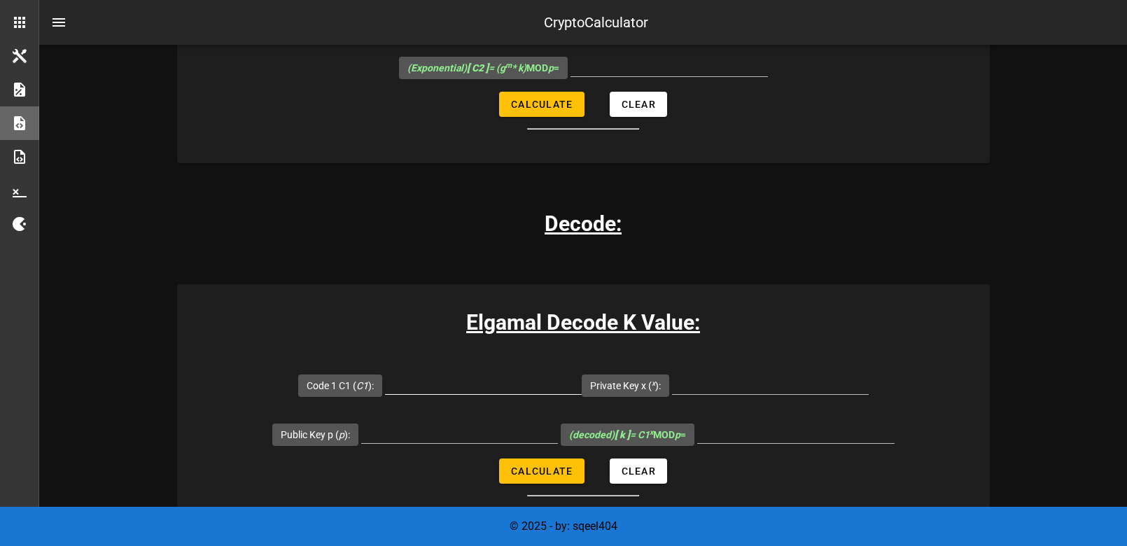
click at [503, 382] on input "Code 1 C1 ( C1 ):" at bounding box center [483, 383] width 197 height 22
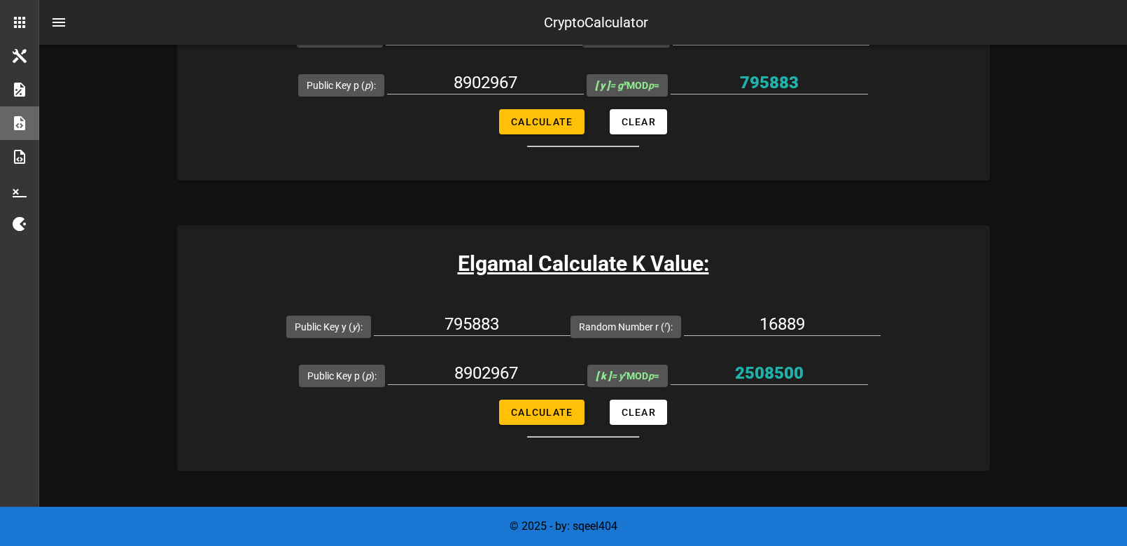
scroll to position [423, 0]
